Goal: Browse casually

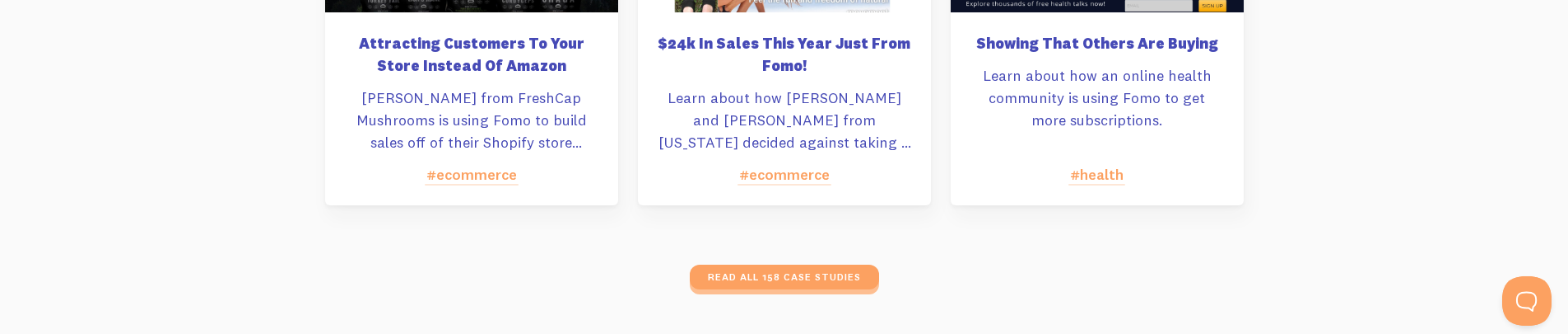
scroll to position [7997, 0]
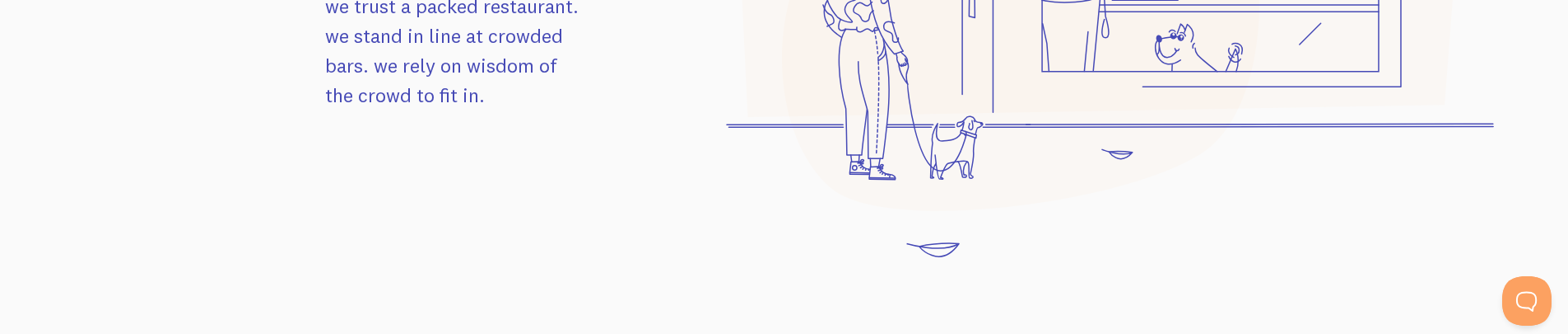
scroll to position [1928, 0]
